Goal: Task Accomplishment & Management: Manage account settings

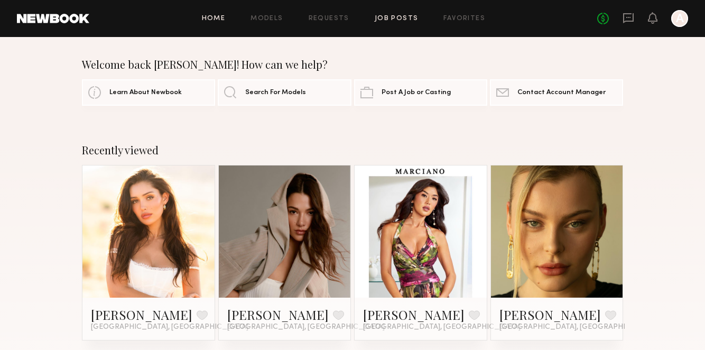
click at [393, 17] on link "Job Posts" at bounding box center [396, 18] width 44 height 7
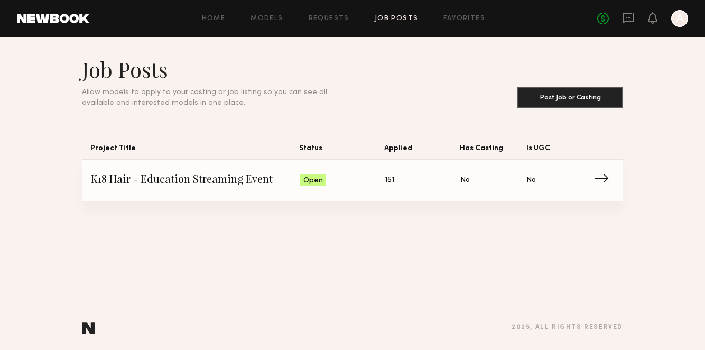
click at [602, 179] on span "→" at bounding box center [604, 180] width 22 height 16
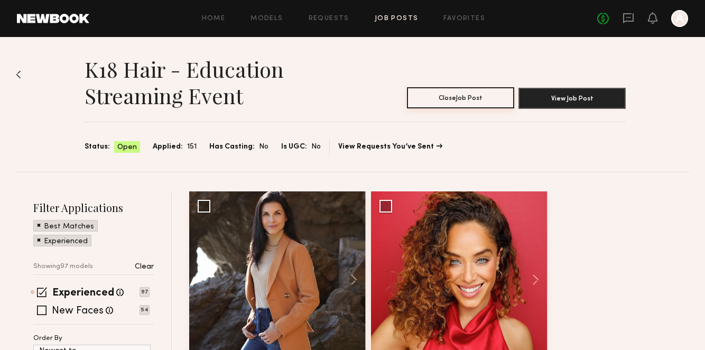
click at [459, 97] on button "Close Job Post" at bounding box center [460, 97] width 107 height 21
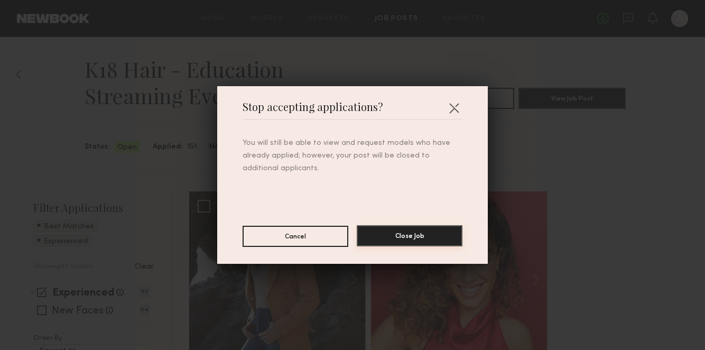
click at [405, 241] on button "Close Job" at bounding box center [410, 235] width 106 height 21
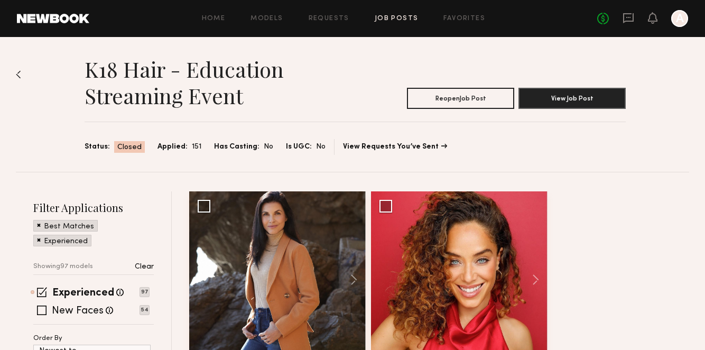
click at [18, 73] on img at bounding box center [18, 74] width 5 height 8
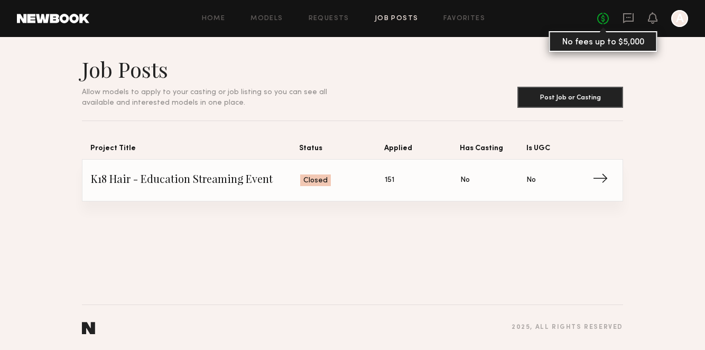
click at [604, 16] on link "No fees up to $5,000" at bounding box center [603, 19] width 12 height 12
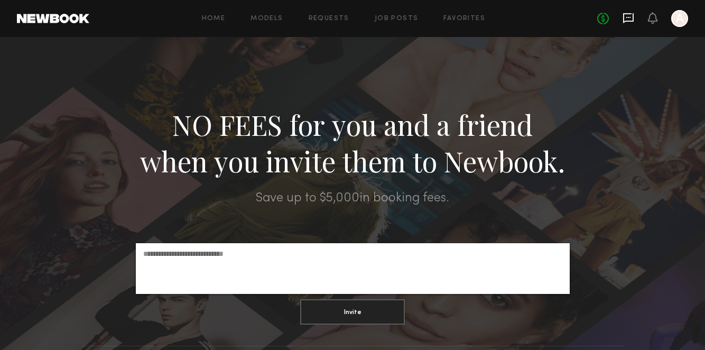
click at [626, 18] on icon at bounding box center [628, 18] width 12 height 12
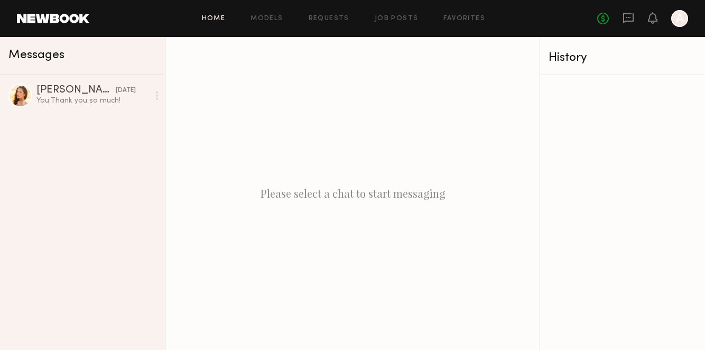
click at [213, 19] on link "Home" at bounding box center [214, 18] width 24 height 7
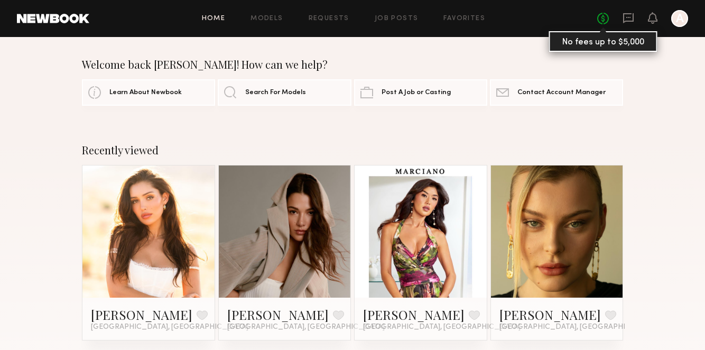
click at [602, 21] on link "No fees up to $5,000" at bounding box center [603, 19] width 12 height 12
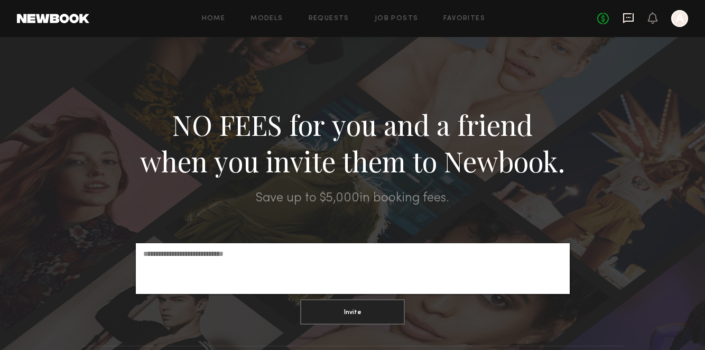
click at [628, 18] on icon at bounding box center [628, 18] width 12 height 12
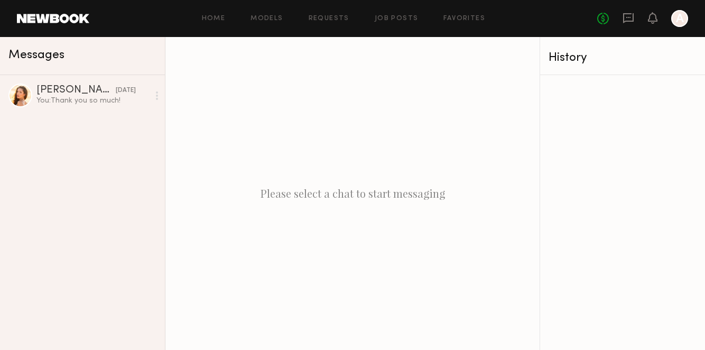
click at [681, 18] on div at bounding box center [679, 18] width 17 height 17
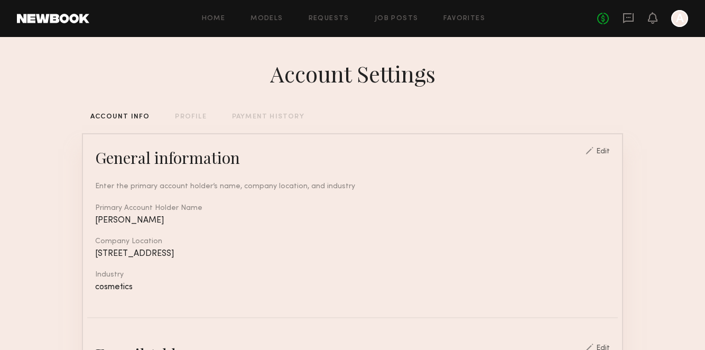
click at [278, 115] on div "PAYMENT HISTORY" at bounding box center [268, 117] width 72 height 7
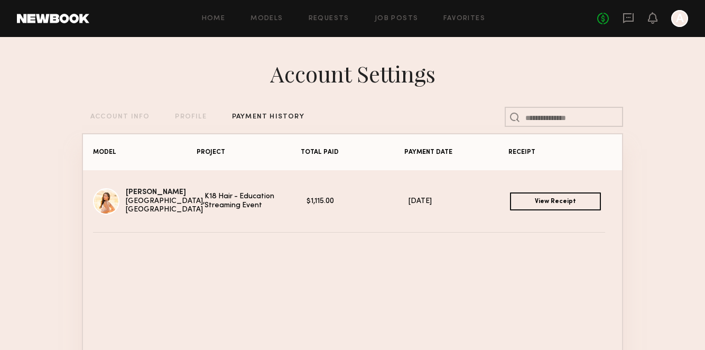
click at [553, 198] on link "View Receipt" at bounding box center [555, 201] width 91 height 18
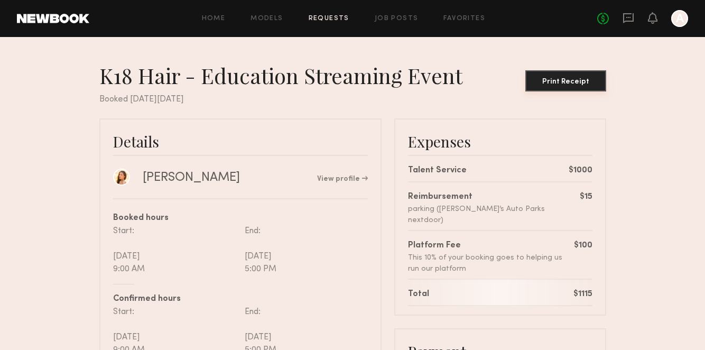
click at [574, 79] on div "Print Receipt" at bounding box center [565, 81] width 72 height 7
